Goal: Check status

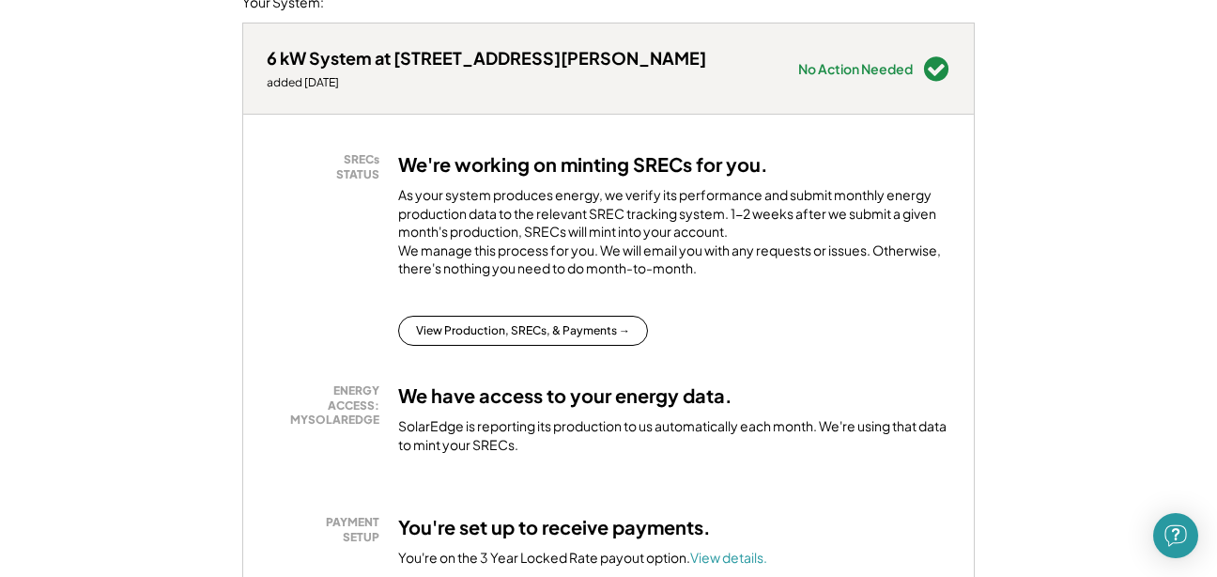
scroll to position [378, 0]
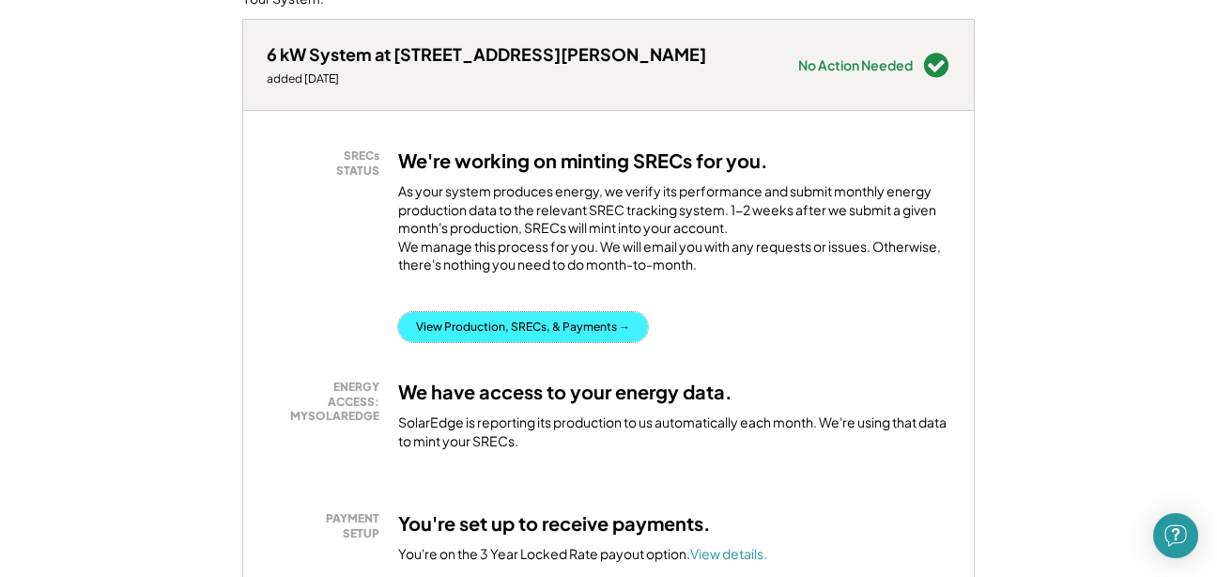
click at [584, 342] on button "View Production, SRECs, & Payments →" at bounding box center [523, 327] width 250 height 30
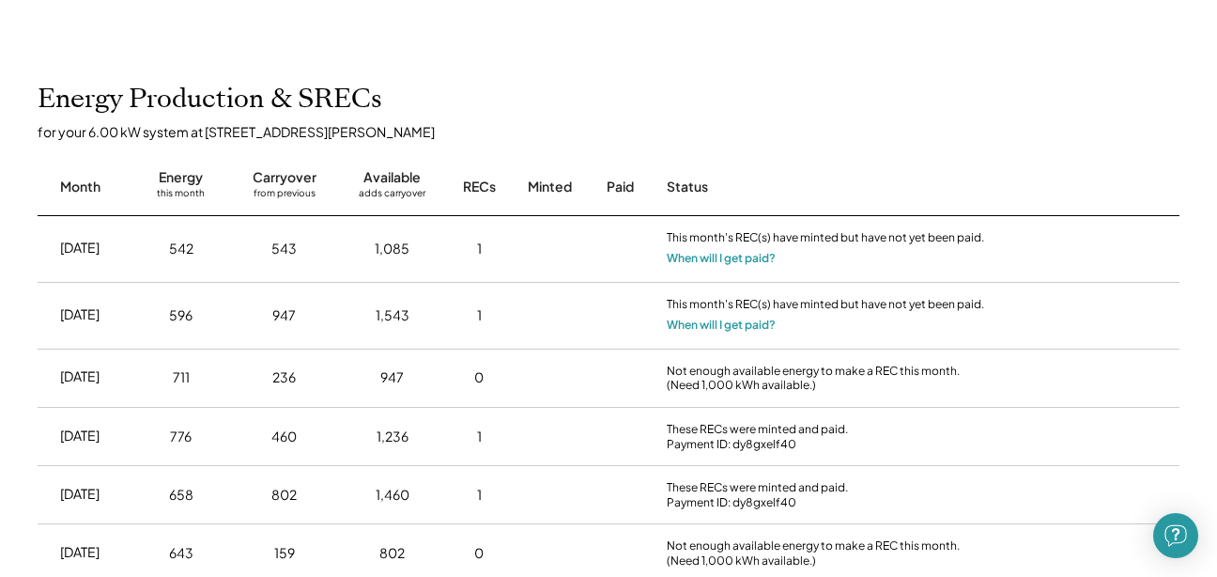
scroll to position [775, 0]
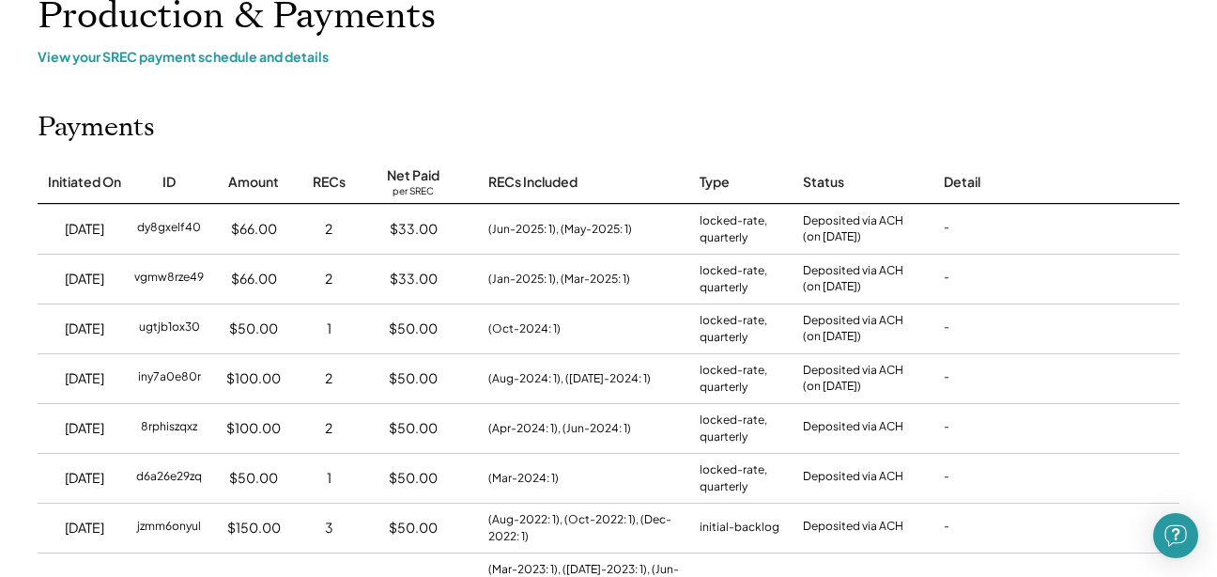
scroll to position [0, 0]
